Goal: Transaction & Acquisition: Purchase product/service

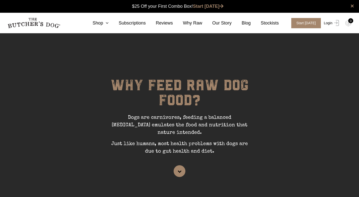
click at [327, 23] on link "Login" at bounding box center [330, 23] width 16 height 10
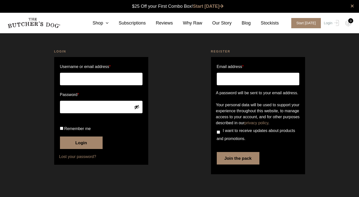
scroll to position [0, 0]
type input "[PERSON_NAME][EMAIL_ADDRESS][PERSON_NAME][DOMAIN_NAME]"
click at [84, 149] on button "Login" at bounding box center [81, 143] width 43 height 13
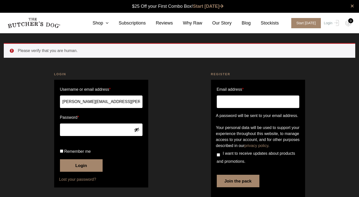
click at [100, 14] on nav "0 Shop Combo Boxes Treats" at bounding box center [179, 23] width 359 height 21
click at [101, 22] on link "Shop" at bounding box center [95, 23] width 26 height 7
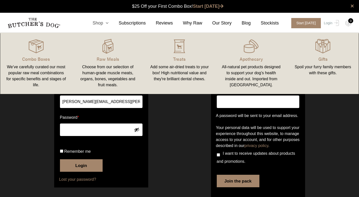
click at [106, 22] on icon at bounding box center [106, 23] width 6 height 5
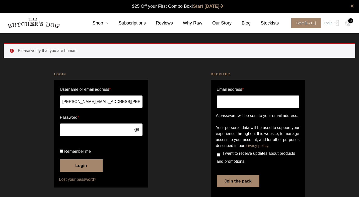
click at [12, 52] on ul "Please verify that you are human." at bounding box center [179, 50] width 351 height 15
click at [105, 22] on icon at bounding box center [106, 23] width 6 height 5
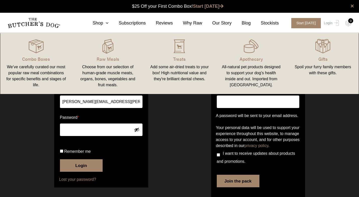
click at [82, 172] on button "Login" at bounding box center [81, 166] width 43 height 13
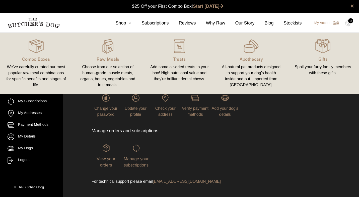
scroll to position [0, 0]
click at [203, 138] on div "View your orders Manage your subscriptions" at bounding box center [165, 156] width 148 height 44
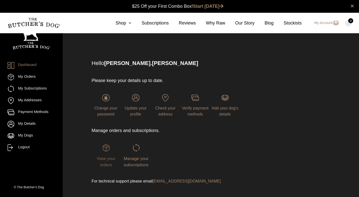
click at [106, 147] on img at bounding box center [106, 148] width 8 height 8
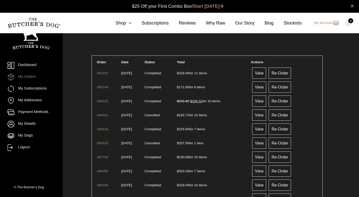
scroll to position [0, 0]
click at [266, 72] on link "View" at bounding box center [259, 72] width 14 height 11
click at [130, 23] on icon at bounding box center [129, 23] width 6 height 5
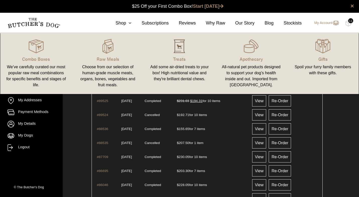
click at [181, 51] on img at bounding box center [179, 46] width 15 height 15
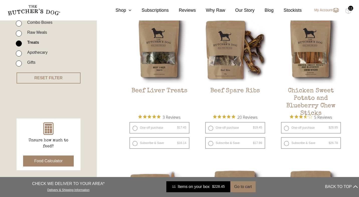
scroll to position [141, 0]
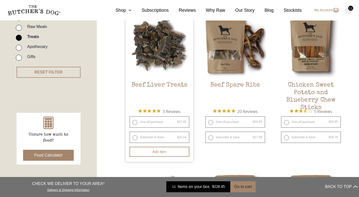
click at [134, 121] on label "One-off purchase $ 17.45 — or subscribe and save 7.5%" at bounding box center [159, 123] width 60 height 12
radio input "true"
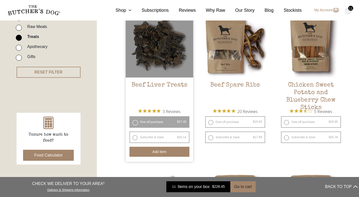
click at [162, 152] on button "Add item" at bounding box center [159, 152] width 60 height 10
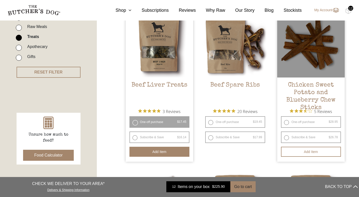
click at [286, 123] on label "One-off purchase $ 28.95 — or subscribe and save 7.5%" at bounding box center [311, 123] width 60 height 12
radio input "true"
radio input "false"
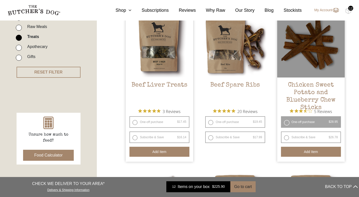
click at [304, 151] on button "Add item" at bounding box center [311, 152] width 60 height 10
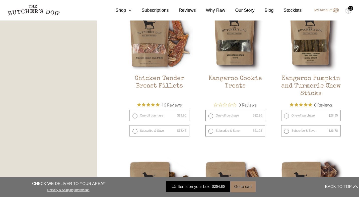
scroll to position [312, 0]
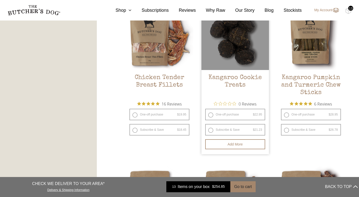
click at [211, 115] on label "One-off purchase $ 22.95 — or subscribe and save 7.5%" at bounding box center [235, 115] width 60 height 12
radio input "true"
radio input "false"
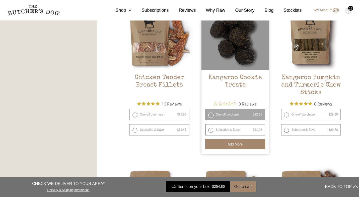
click at [235, 145] on button "Add more" at bounding box center [235, 145] width 60 height 10
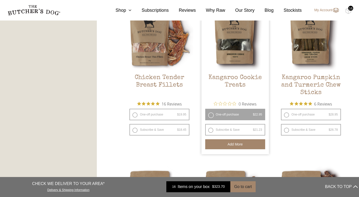
click at [349, 9] on div "16" at bounding box center [350, 8] width 5 height 5
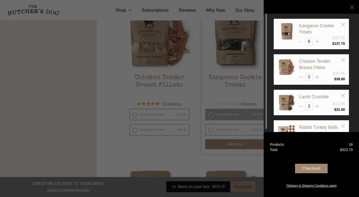
click at [301, 41] on icon at bounding box center [301, 42] width 4 height 4
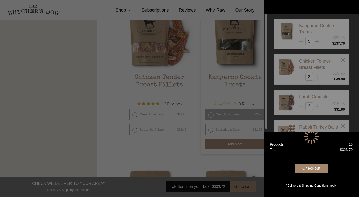
click at [301, 41] on div at bounding box center [310, 137] width 75 height 236
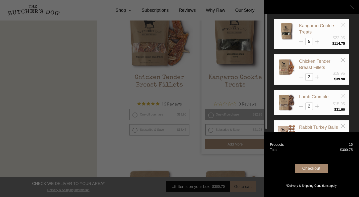
click at [301, 41] on icon at bounding box center [301, 42] width 4 height 4
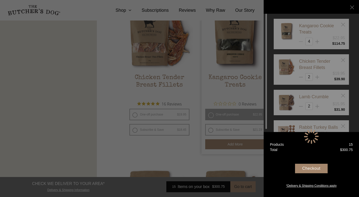
click at [301, 41] on div at bounding box center [310, 137] width 75 height 236
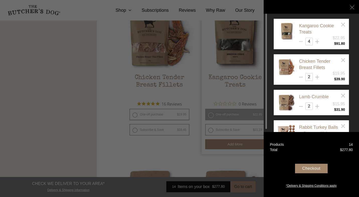
click at [301, 41] on icon at bounding box center [301, 42] width 4 height 4
type input "3"
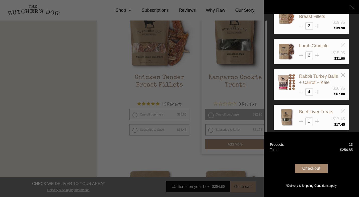
scroll to position [54, 0]
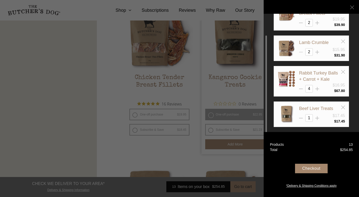
click at [299, 51] on icon at bounding box center [301, 52] width 4 height 4
type input "1"
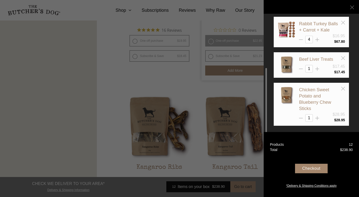
scroll to position [387, 0]
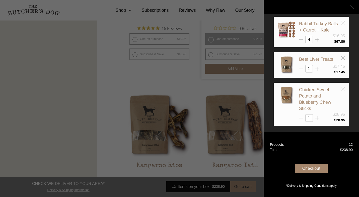
click at [309, 170] on div "Checkout" at bounding box center [311, 169] width 33 height 10
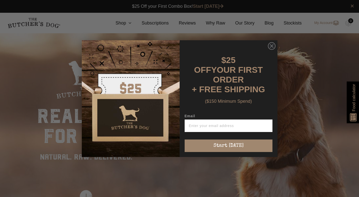
scroll to position [0, 0]
